Goal: Information Seeking & Learning: Learn about a topic

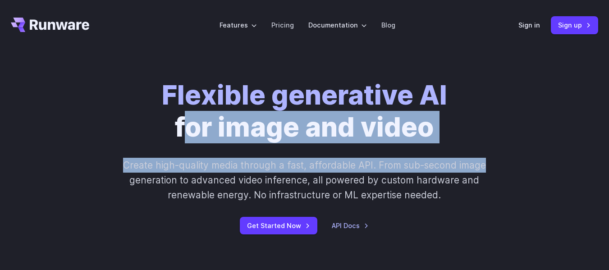
click at [513, 131] on div "Flexible generative AI for image and video Create high-quality media through a …" at bounding box center [304, 156] width 470 height 155
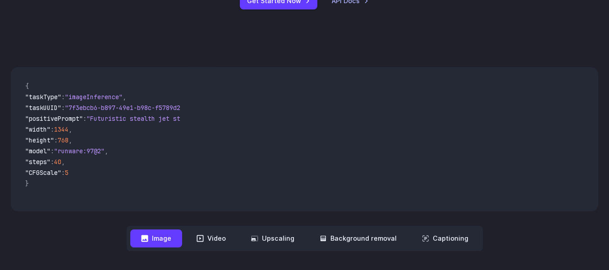
scroll to position [225, 0]
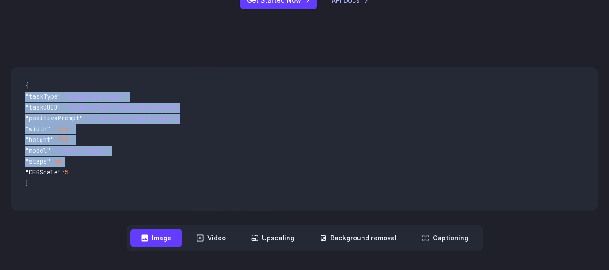
drag, startPoint x: 25, startPoint y: 92, endPoint x: 93, endPoint y: 164, distance: 98.8
click at [93, 164] on code "{ "taskType" : "imageInference" , "taskUUID" : "7f3ebcb6-b897-49e1-b98c-f5789d2…" at bounding box center [99, 139] width 162 height 130
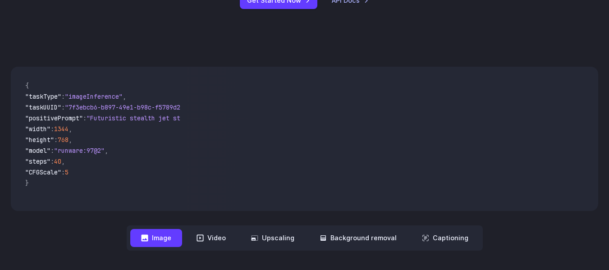
click at [98, 172] on span ""CFGScale" : 5" at bounding box center [98, 173] width 147 height 11
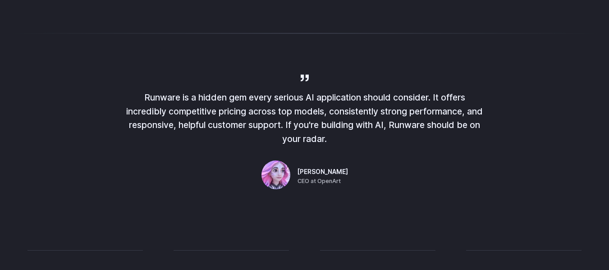
scroll to position [586, 0]
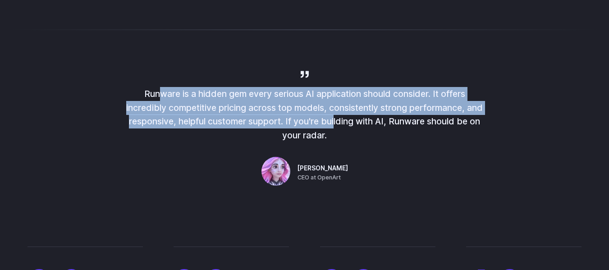
drag, startPoint x: 155, startPoint y: 96, endPoint x: 331, endPoint y: 118, distance: 177.2
click at [331, 118] on p "Runware is a hidden gem every serious AI application should consider. It offers…" at bounding box center [304, 114] width 361 height 55
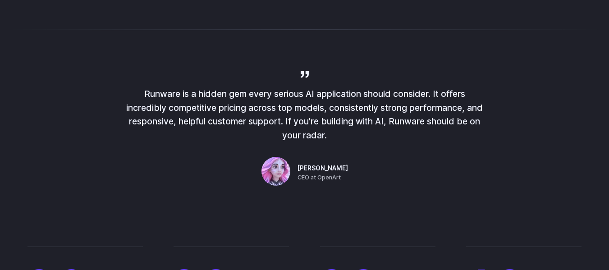
click at [369, 122] on p "Runware is a hidden gem every serious AI application should consider. It offers…" at bounding box center [304, 114] width 361 height 55
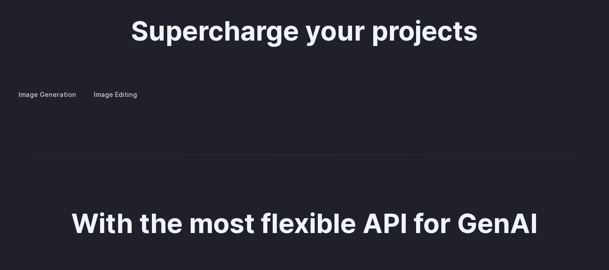
scroll to position [1623, 0]
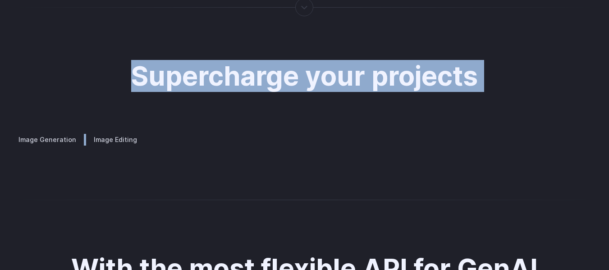
drag, startPoint x: 137, startPoint y: 55, endPoint x: 547, endPoint y: 61, distance: 409.3
click at [547, 61] on div "Supercharge your projects Image Generation Image Editing Custom avatars Create …" at bounding box center [304, 103] width 587 height 84
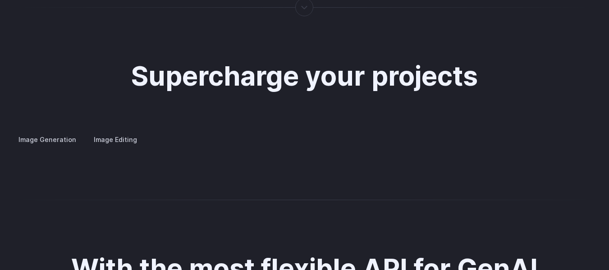
click at [543, 78] on div "Supercharge your projects Image Generation Image Editing Custom avatars Create …" at bounding box center [304, 103] width 587 height 84
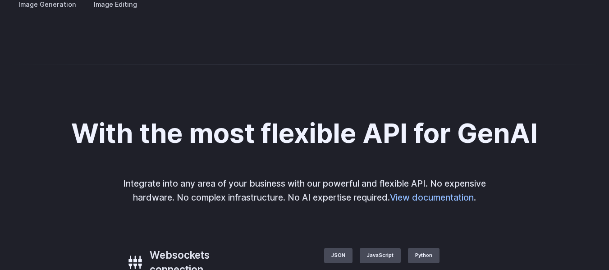
scroll to position [1713, 0]
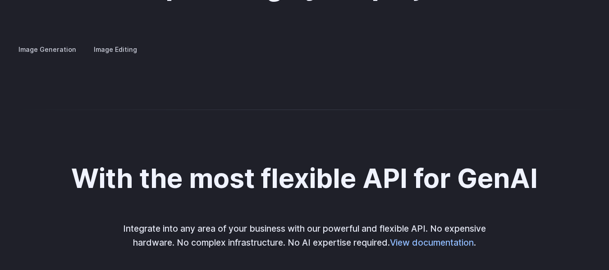
click at [111, 45] on label "Image Editing" at bounding box center [115, 49] width 59 height 16
click at [56, 41] on label "Image Generation" at bounding box center [47, 49] width 73 height 16
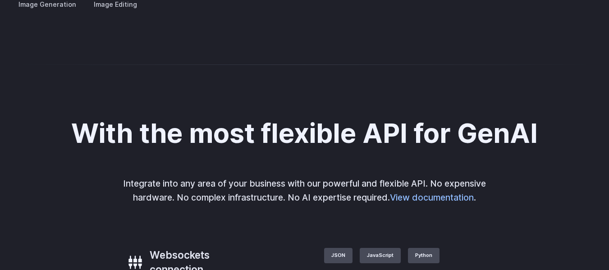
click at [0, 0] on summary "Concept design" at bounding box center [0, 0] width 0 height 0
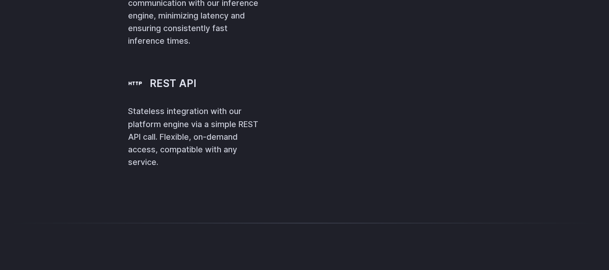
scroll to position [1976, 0]
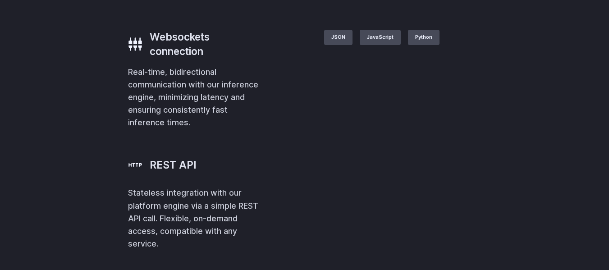
drag, startPoint x: 73, startPoint y: 124, endPoint x: 550, endPoint y: 143, distance: 477.7
click at [550, 143] on div "With the most flexible API for GenAI Integrate into any area of your business w…" at bounding box center [304, 75] width 587 height 350
click at [580, 141] on div "With the most flexible API for GenAI Integrate into any area of your business w…" at bounding box center [304, 75] width 587 height 350
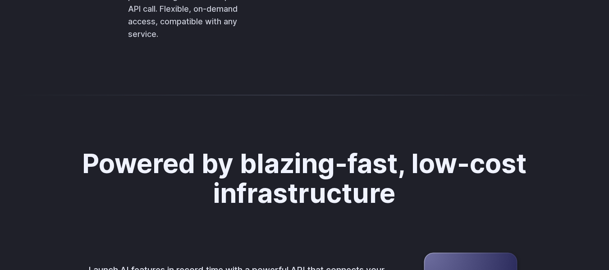
scroll to position [2201, 0]
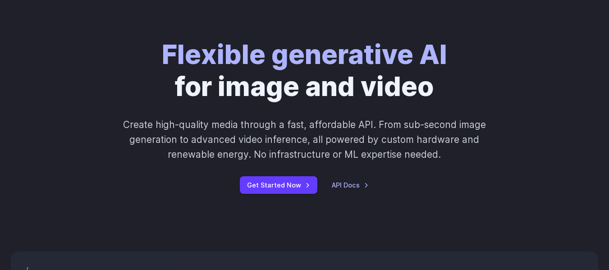
scroll to position [0, 0]
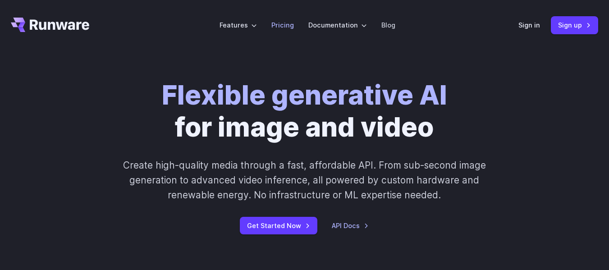
click at [285, 23] on link "Pricing" at bounding box center [282, 25] width 23 height 10
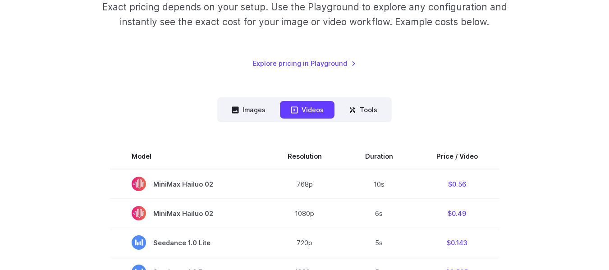
scroll to position [90, 0]
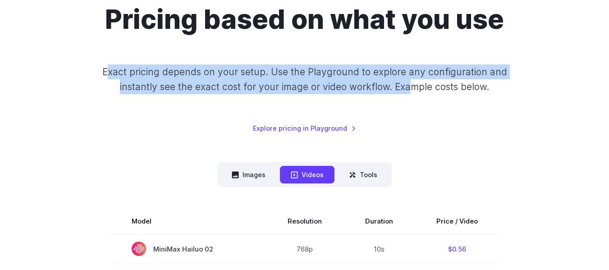
drag, startPoint x: 111, startPoint y: 65, endPoint x: 492, endPoint y: 82, distance: 381.2
click at [416, 87] on p "Exact pricing depends on your setup. Use the Playground to explore any configur…" at bounding box center [304, 79] width 411 height 30
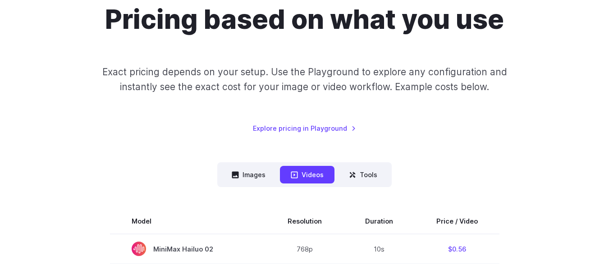
click at [492, 82] on p "Exact pricing depends on your setup. Use the Playground to explore any configur…" at bounding box center [304, 79] width 411 height 30
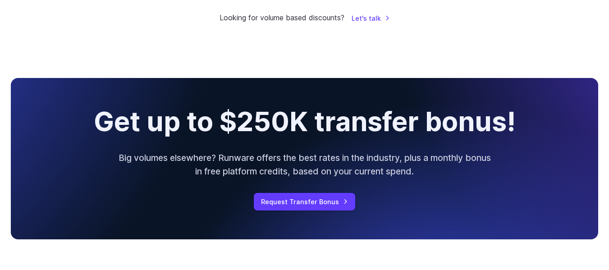
scroll to position [946, 0]
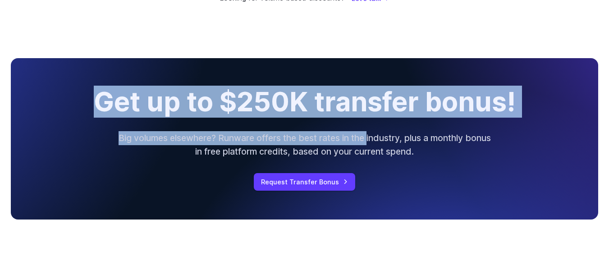
drag, startPoint x: 97, startPoint y: 103, endPoint x: 366, endPoint y: 130, distance: 270.9
click at [377, 129] on div "Get up to $250K transfer bonus! Big volumes elsewhere? Runware offers the best …" at bounding box center [304, 138] width 587 height 161
click at [354, 130] on div "Get up to $250K transfer bonus! Big volumes elsewhere? Runware offers the best …" at bounding box center [304, 138] width 587 height 161
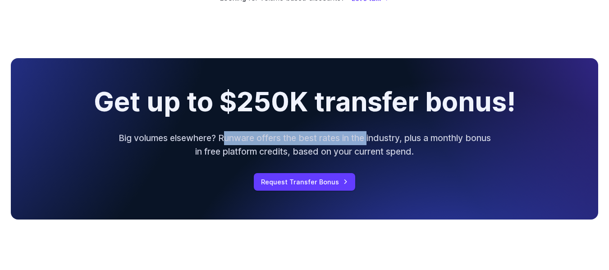
drag, startPoint x: 235, startPoint y: 135, endPoint x: 380, endPoint y: 145, distance: 145.9
click at [380, 145] on p "Big volumes elsewhere? Runware offers the best rates in the industry, plus a mo…" at bounding box center [304, 144] width 375 height 27
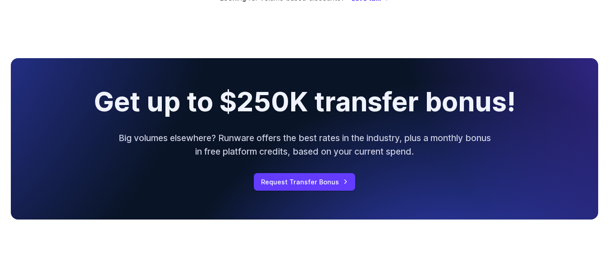
click at [399, 152] on p "Big volumes elsewhere? Runware offers the best rates in the industry, plus a mo…" at bounding box center [304, 144] width 375 height 27
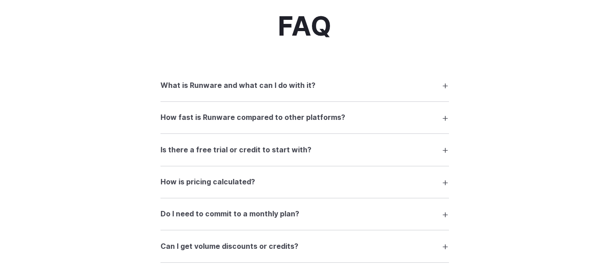
scroll to position [1262, 0]
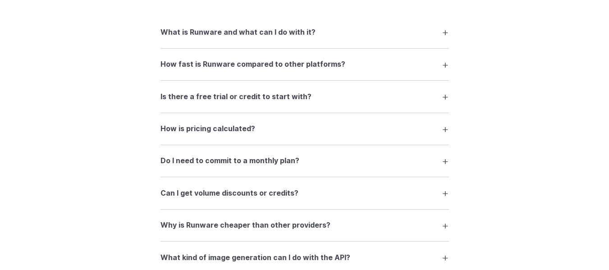
click at [289, 98] on h3 "Is there a free trial or credit to start with?" at bounding box center [235, 97] width 151 height 12
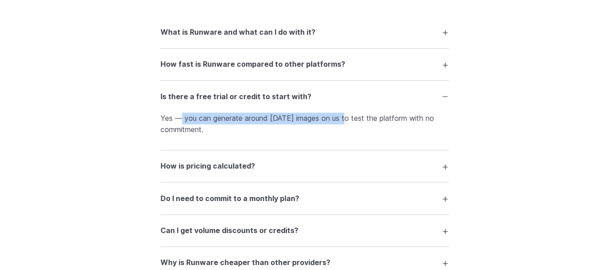
drag, startPoint x: 180, startPoint y: 122, endPoint x: 346, endPoint y: 122, distance: 165.9
click at [346, 122] on p "Yes — you can generate around 1000 images on us to test the platform with no co…" at bounding box center [304, 124] width 288 height 23
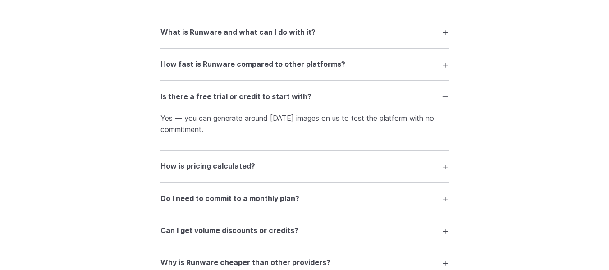
drag, startPoint x: 362, startPoint y: 120, endPoint x: 369, endPoint y: 121, distance: 6.8
click at [362, 120] on p "Yes — you can generate around 1000 images on us to test the platform with no co…" at bounding box center [304, 124] width 288 height 23
click at [255, 118] on p "Yes — you can generate around 1000 images on us to test the platform with no co…" at bounding box center [304, 124] width 288 height 23
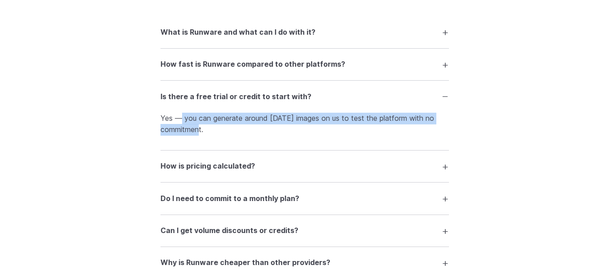
drag, startPoint x: 178, startPoint y: 119, endPoint x: 223, endPoint y: 135, distance: 46.8
click at [223, 135] on p "Yes — you can generate around 1000 images on us to test the platform with no co…" at bounding box center [304, 124] width 288 height 23
click at [223, 134] on p "Yes — you can generate around 1000 images on us to test the platform with no co…" at bounding box center [304, 124] width 288 height 23
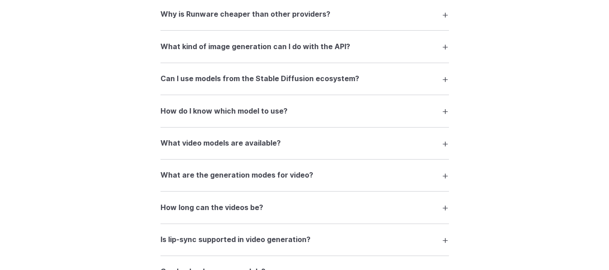
scroll to position [1532, 0]
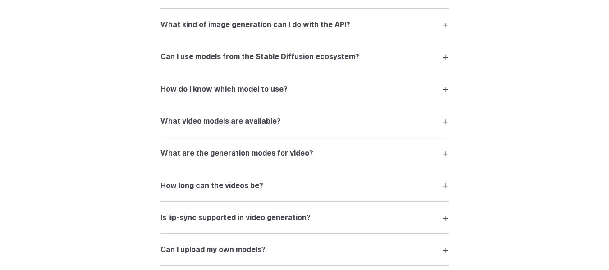
click at [239, 54] on h3 "Can I use models from the Stable Diffusion ecosystem?" at bounding box center [259, 57] width 199 height 12
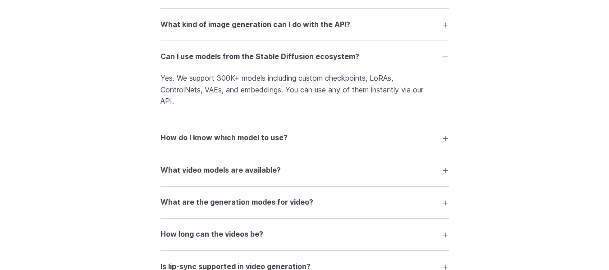
click at [251, 58] on h3 "Can I use models from the Stable Diffusion ecosystem?" at bounding box center [259, 57] width 199 height 12
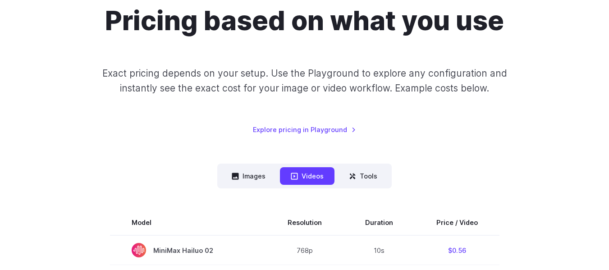
scroll to position [90, 0]
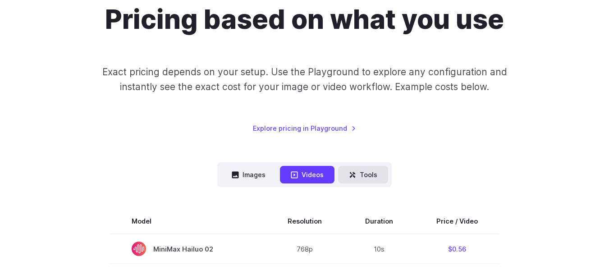
click at [368, 169] on button "Tools" at bounding box center [363, 175] width 50 height 18
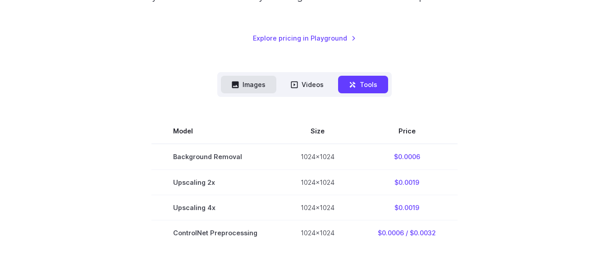
click at [248, 85] on button "Images" at bounding box center [248, 85] width 55 height 18
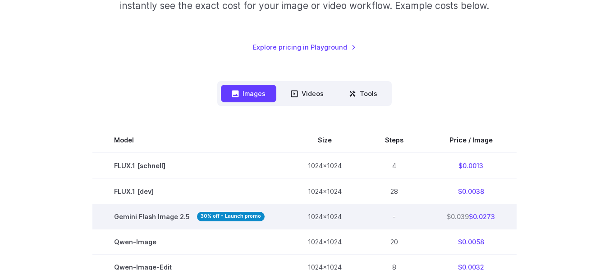
scroll to position [0, 0]
